Goal: Task Accomplishment & Management: Manage account settings

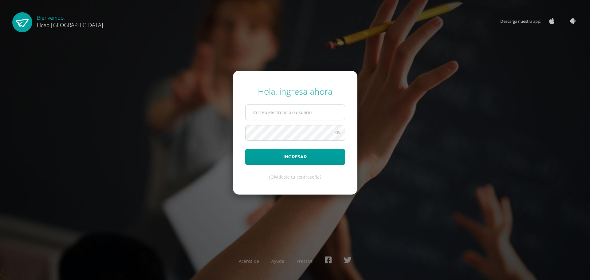
click at [276, 111] on input "text" at bounding box center [295, 112] width 99 height 15
type input "20192270"
click at [285, 150] on button "Ingresar" at bounding box center [295, 157] width 100 height 16
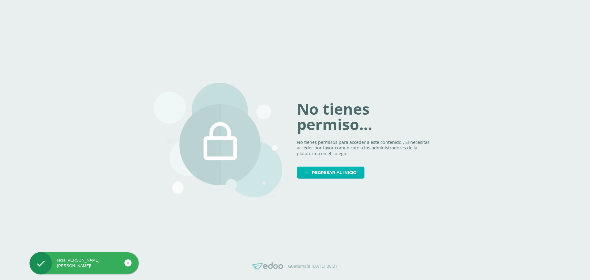
click at [317, 170] on span "Regresar al inicio" at bounding box center [334, 172] width 45 height 11
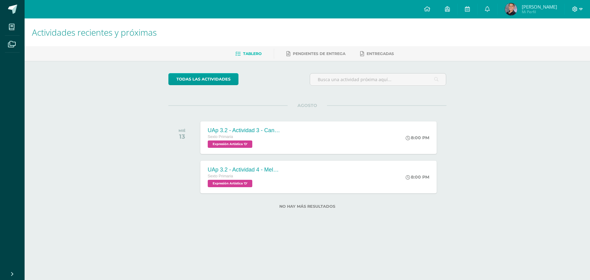
click at [577, 8] on icon at bounding box center [575, 9] width 6 height 6
click at [559, 40] on span "Cerrar sesión" at bounding box center [562, 42] width 28 height 6
